Goal: Task Accomplishment & Management: Use online tool/utility

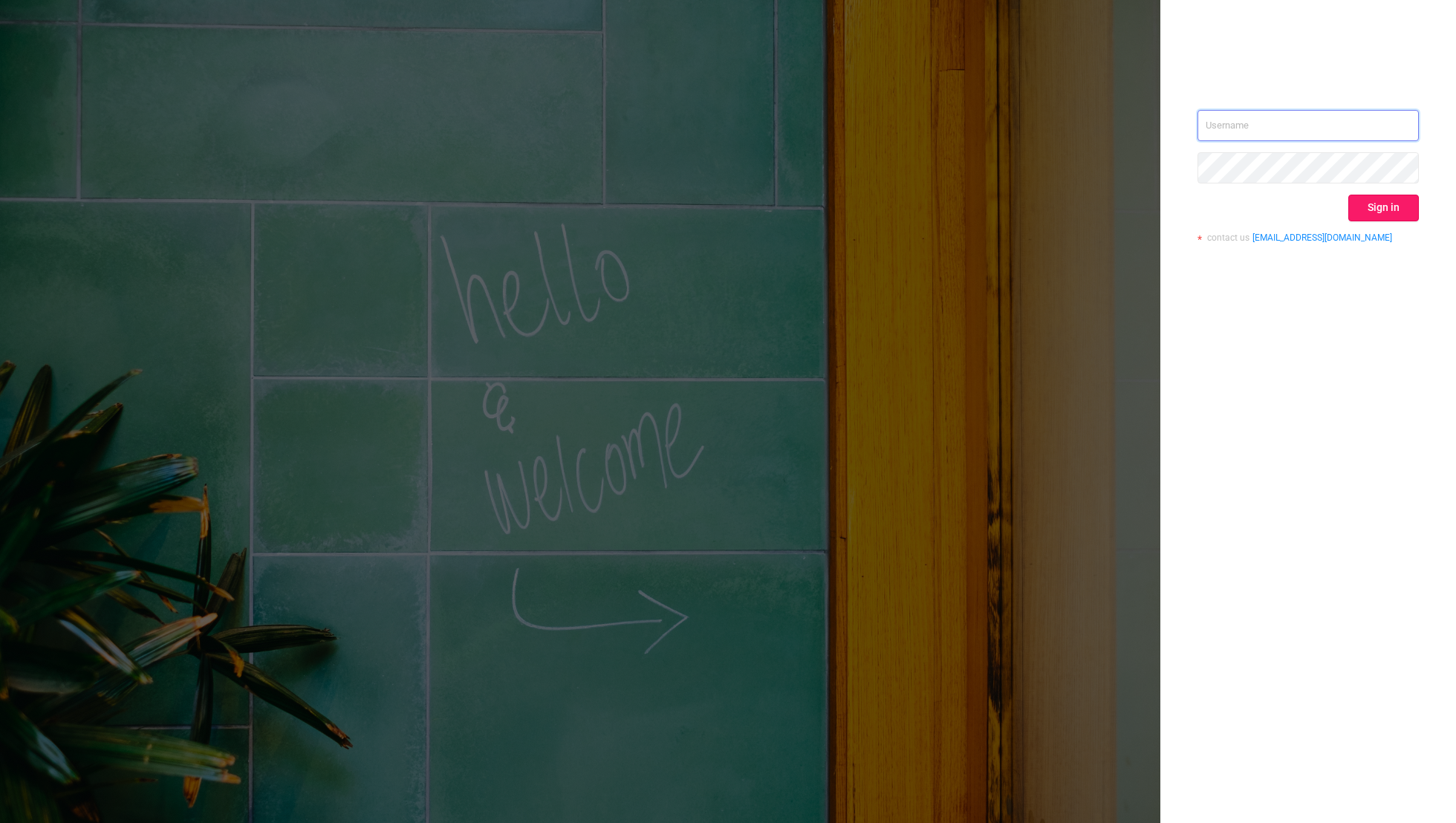
type input "[EMAIL_ADDRESS][DOMAIN_NAME]"
click at [1376, 208] on button "Sign in" at bounding box center [1384, 208] width 71 height 27
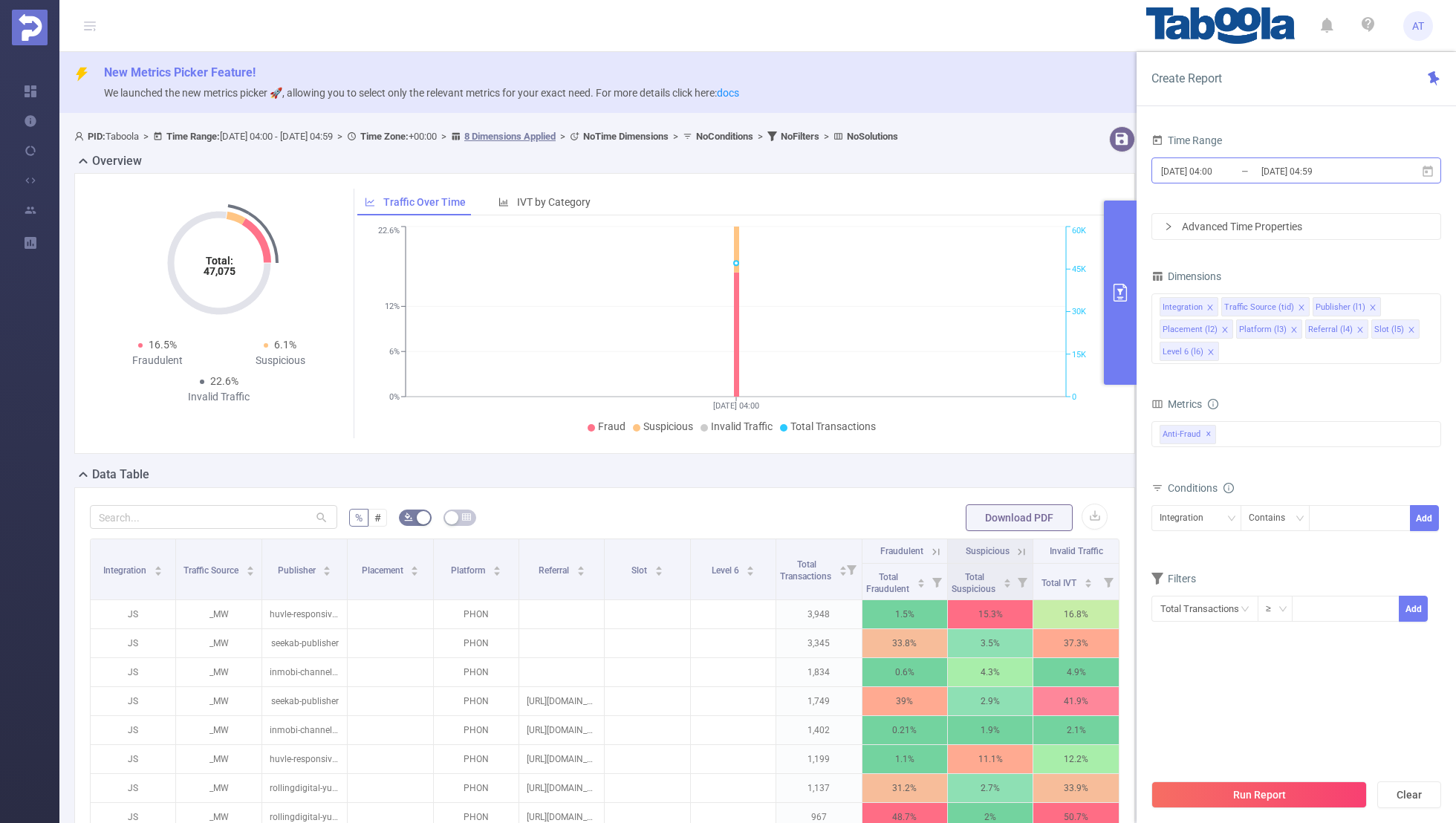
click at [1179, 173] on input "[DATE] 04:00" at bounding box center [1220, 171] width 121 height 20
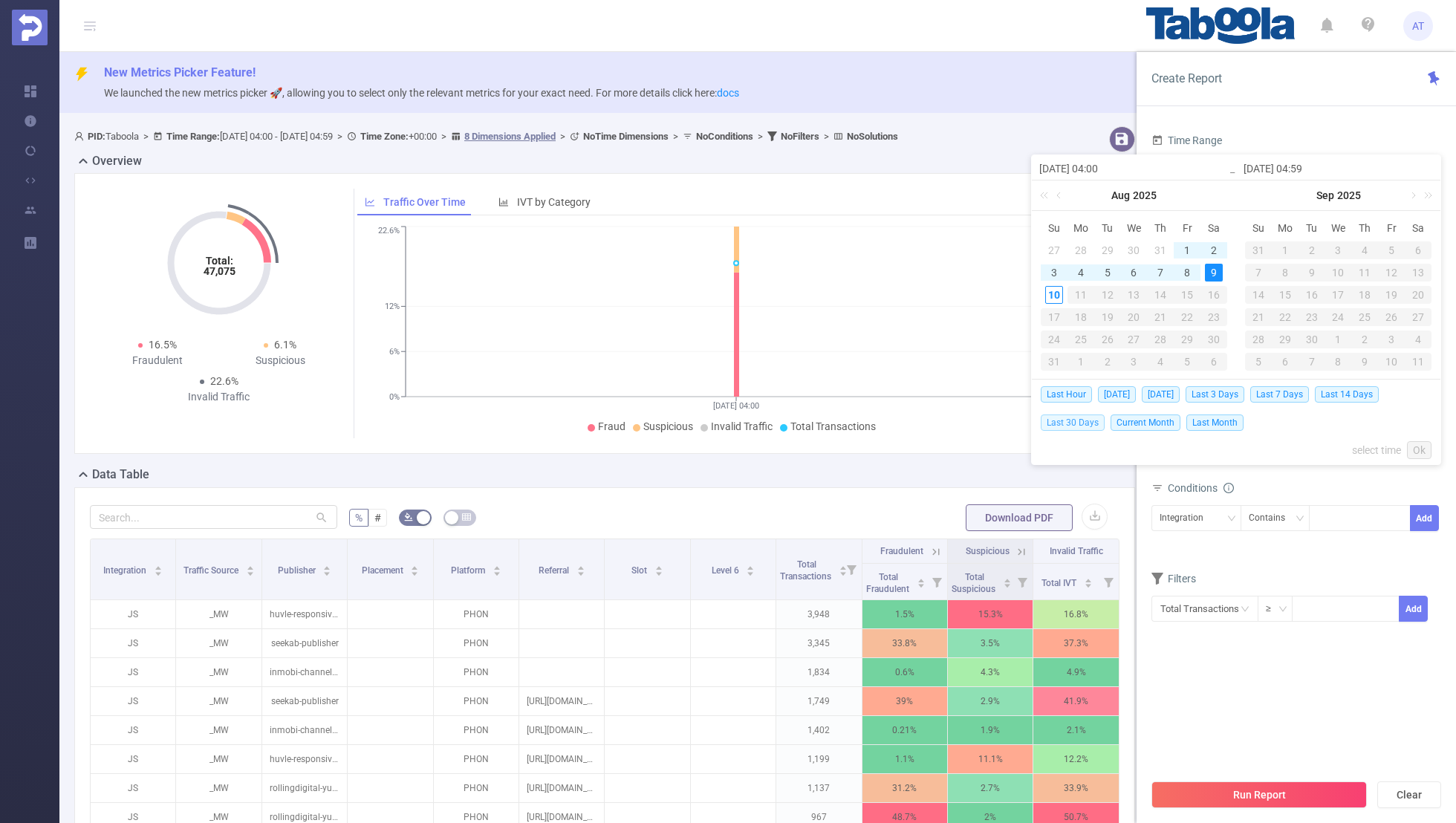
click at [1063, 419] on span "Last 30 Days" at bounding box center [1073, 423] width 64 height 16
type input "[DATE] 00:00"
type input "[DATE] 23:59"
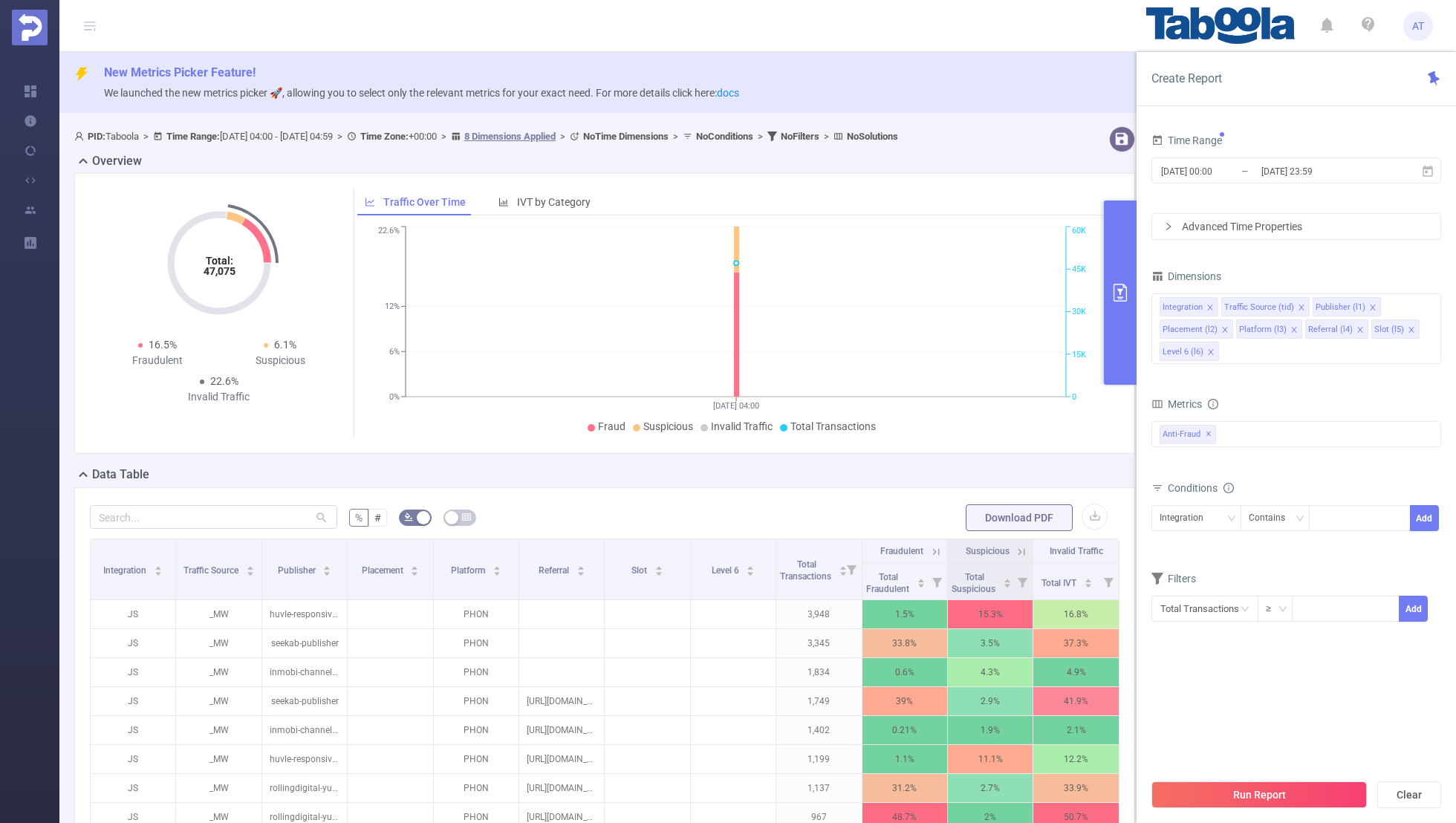
click at [1289, 117] on div "Time Range [DATE] 00:00 _ [DATE] 23:59 Advanced Time Properties Dimensions Inte…" at bounding box center [1296, 482] width 319 height 734
click at [1211, 304] on icon "icon: close" at bounding box center [1210, 307] width 7 height 7
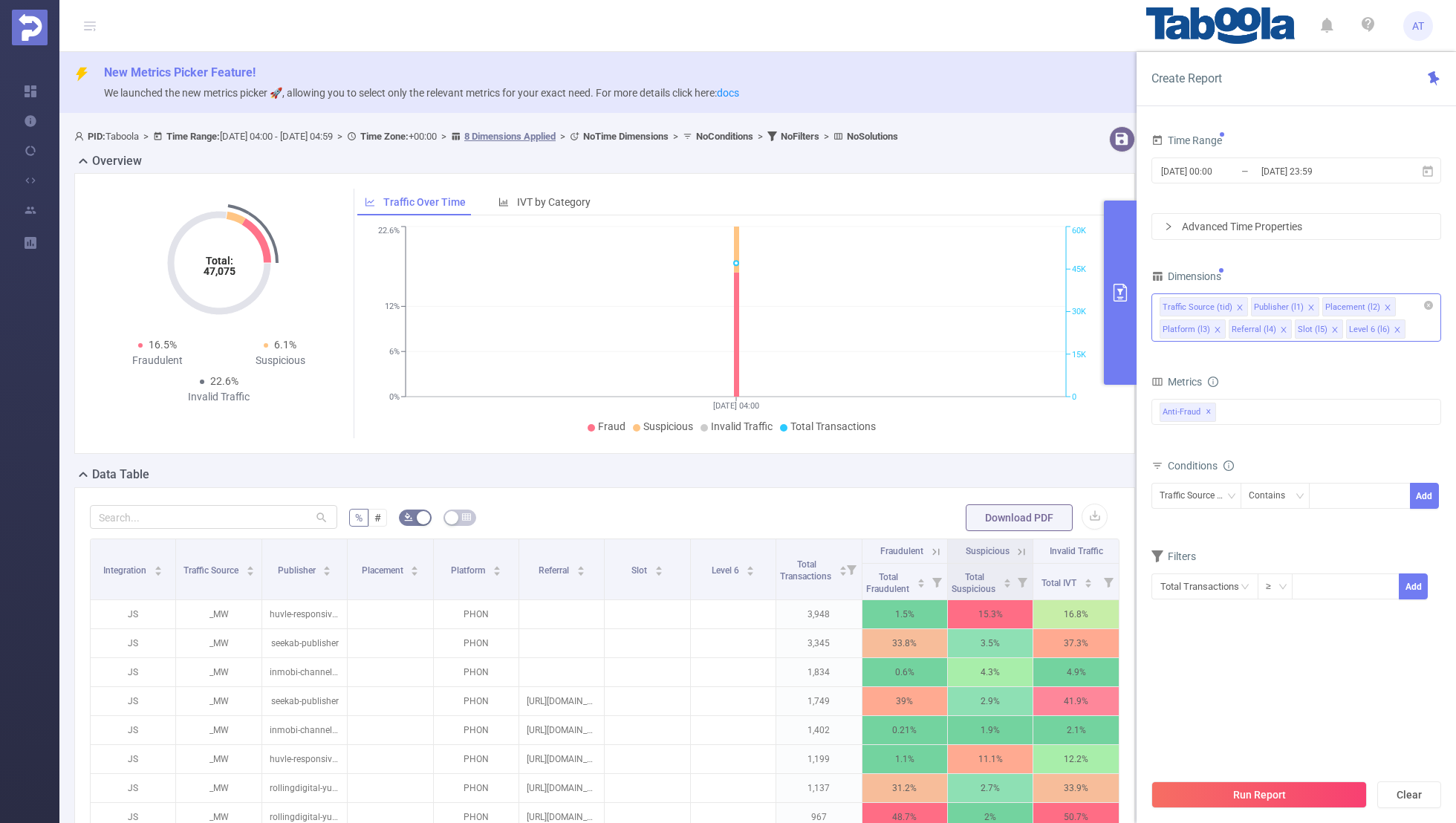
click at [1236, 304] on icon "icon: close" at bounding box center [1239, 307] width 7 height 7
click at [1294, 304] on icon "icon: close" at bounding box center [1296, 307] width 7 height 7
click at [1280, 302] on li "Platform (l3)" at bounding box center [1264, 307] width 66 height 20
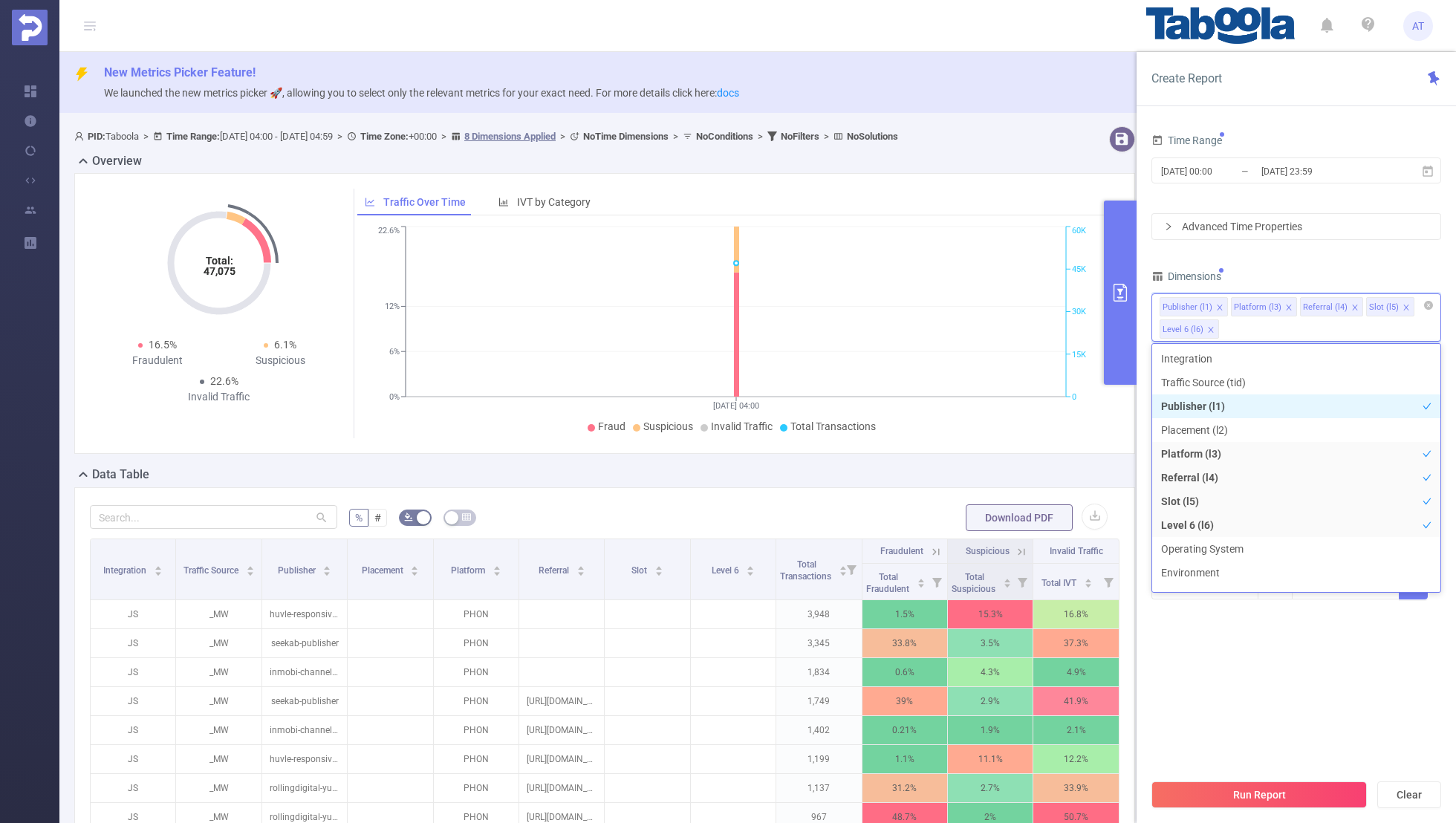
click at [1285, 304] on icon "icon: close" at bounding box center [1289, 307] width 7 height 7
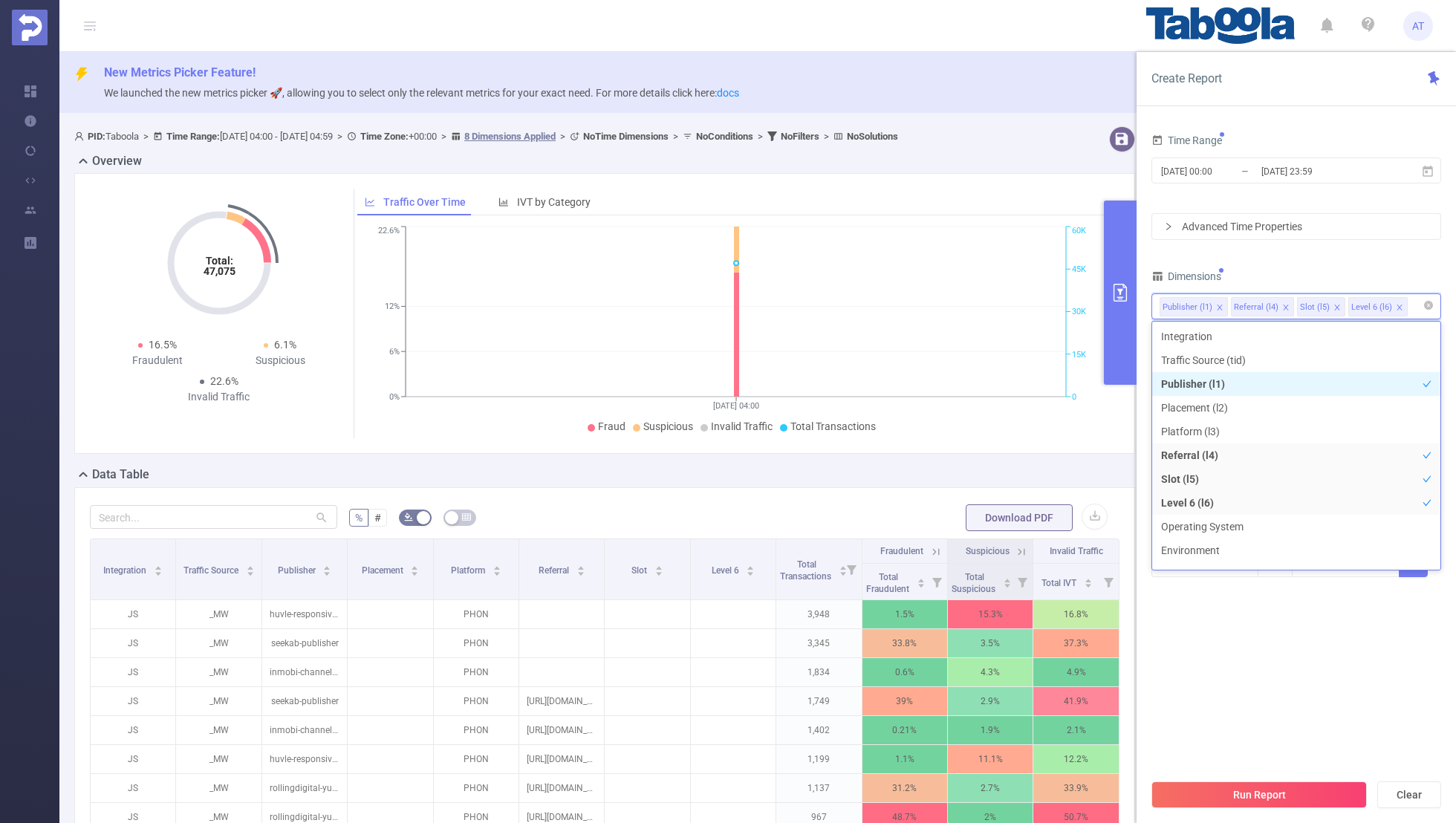
click at [1282, 304] on icon "icon: close" at bounding box center [1285, 307] width 7 height 7
click at [1267, 304] on icon "icon: close" at bounding box center [1271, 307] width 7 height 7
click at [1299, 271] on div "Dimensions" at bounding box center [1296, 278] width 290 height 25
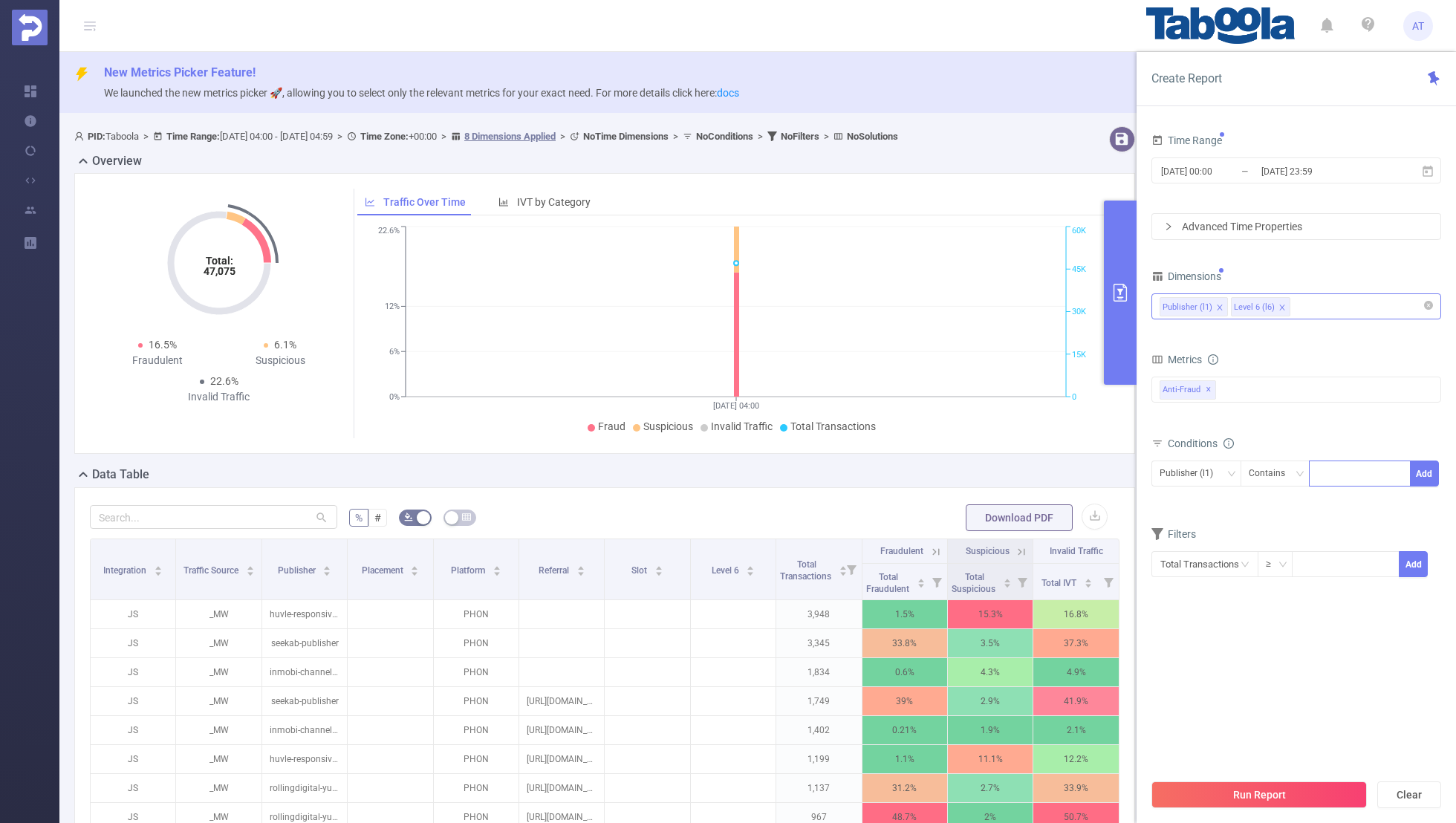
click at [1336, 478] on div at bounding box center [1360, 473] width 85 height 25
paste input "caretonews"
type input "caretonews"
click at [1437, 469] on button "Add" at bounding box center [1424, 473] width 29 height 26
click at [1297, 531] on form "Dimensions Publisher (l1) Level 6 (l6) Metrics Total Fraudulent Bot/Virus Hosti…" at bounding box center [1296, 444] width 290 height 356
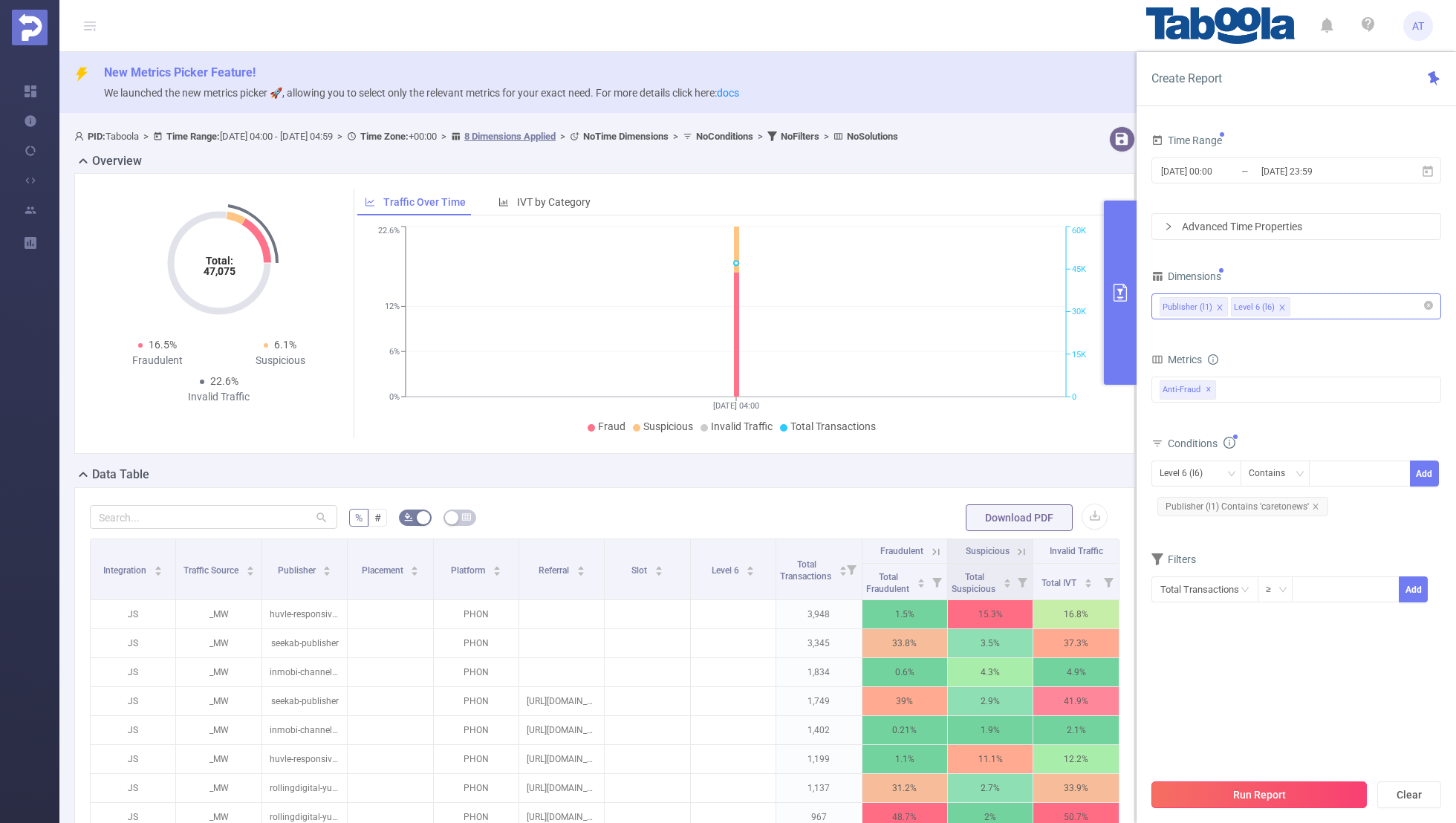
click at [1265, 783] on button "Run Report" at bounding box center [1259, 794] width 216 height 27
